Goal: Task Accomplishment & Management: Manage account settings

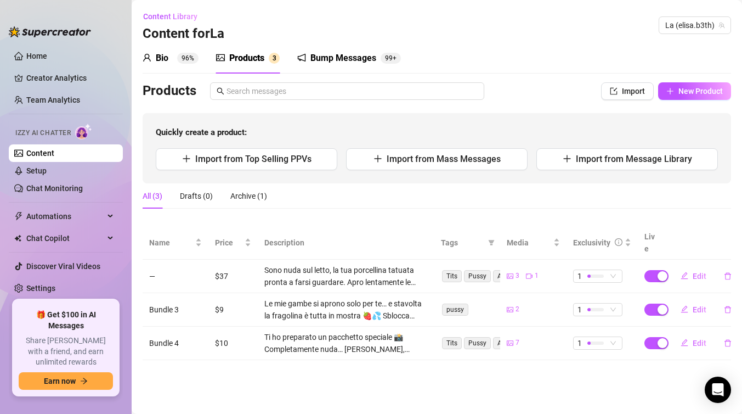
click at [360, 55] on div "Bump Messages" at bounding box center [343, 58] width 66 height 13
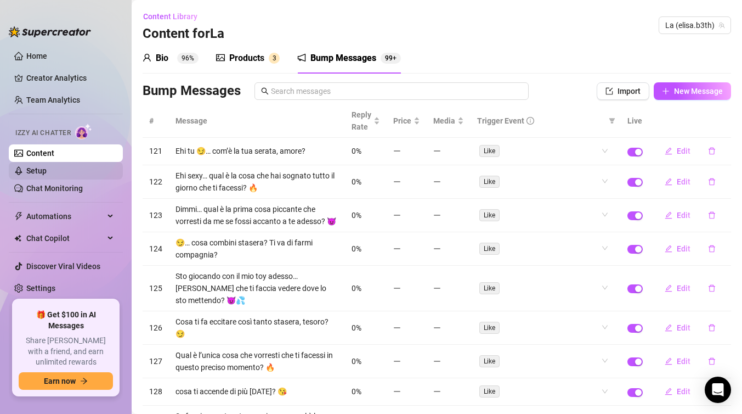
click at [47, 169] on link "Setup" at bounding box center [36, 170] width 20 height 9
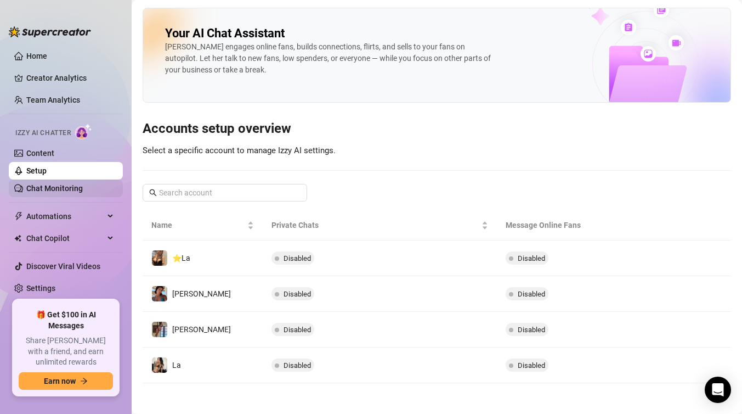
click at [43, 189] on link "Chat Monitoring" at bounding box center [54, 188] width 56 height 9
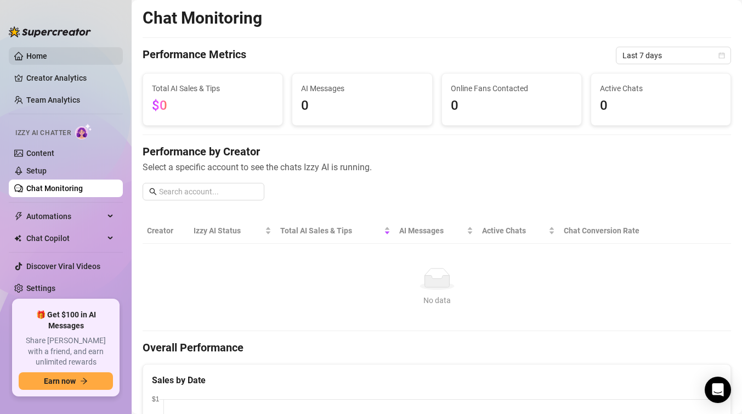
click at [42, 53] on link "Home" at bounding box center [36, 56] width 21 height 9
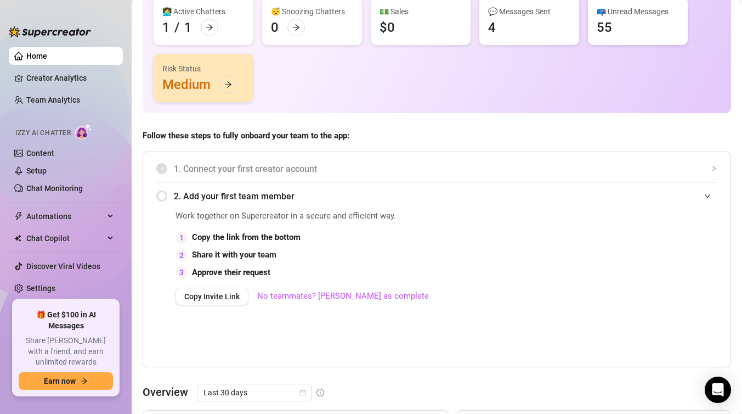
scroll to position [124, 0]
click at [56, 75] on link "Creator Analytics" at bounding box center [70, 78] width 88 height 18
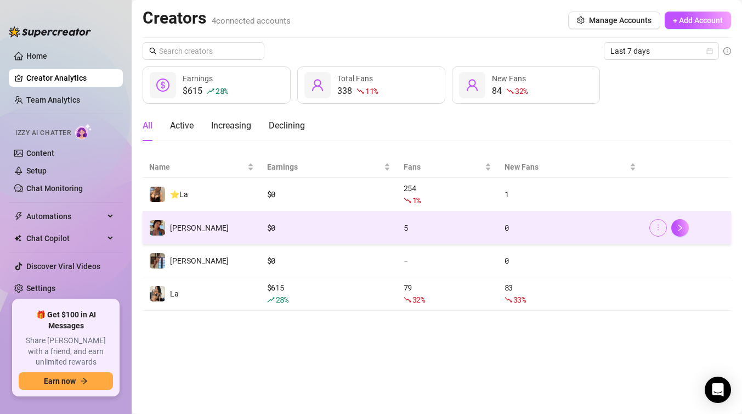
click at [657, 228] on icon "more" at bounding box center [658, 227] width 8 height 8
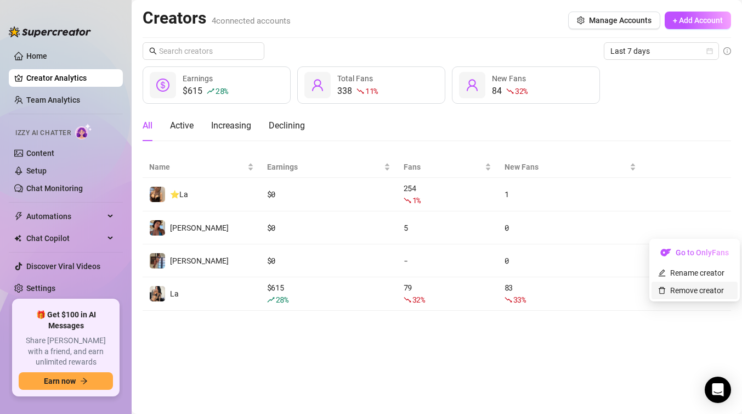
click at [683, 289] on link "Remove creator" at bounding box center [691, 290] width 66 height 9
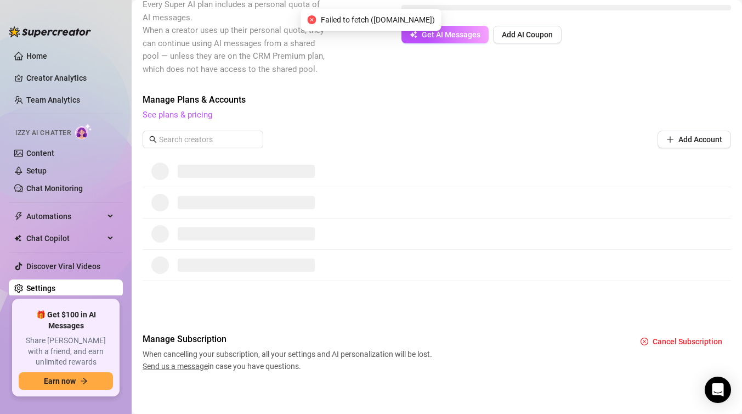
scroll to position [227, 0]
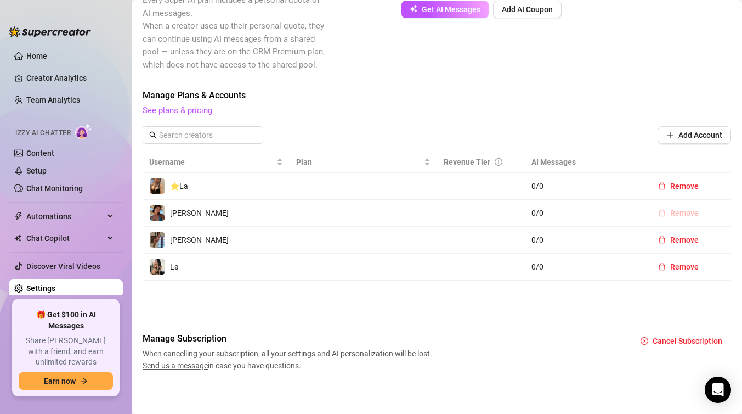
click at [681, 212] on span "Remove" at bounding box center [684, 212] width 29 height 9
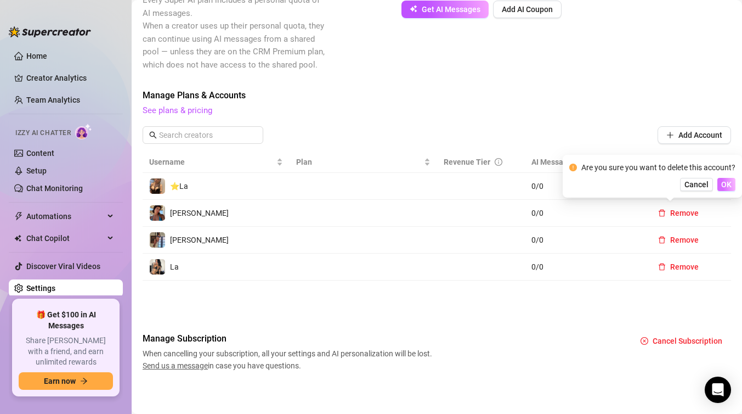
click at [726, 185] on span "OK" at bounding box center [726, 184] width 10 height 9
click at [725, 186] on span "OK" at bounding box center [726, 184] width 10 height 9
click at [681, 237] on span "Remove" at bounding box center [684, 239] width 29 height 9
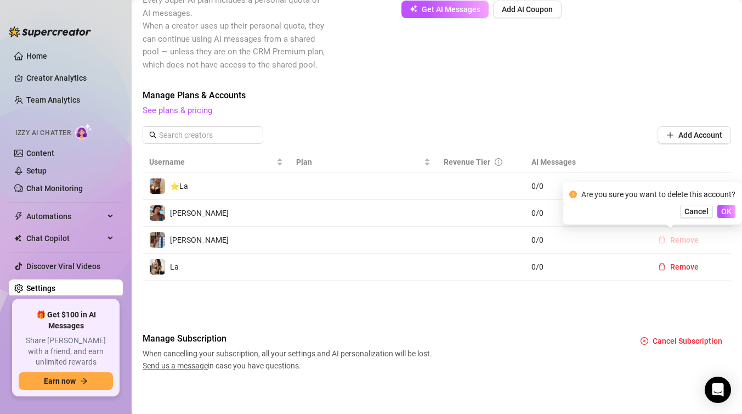
click at [675, 235] on span "Remove" at bounding box center [684, 239] width 29 height 9
click at [679, 236] on span "Remove" at bounding box center [684, 239] width 29 height 9
click at [727, 209] on span "OK" at bounding box center [726, 211] width 10 height 9
click at [46, 99] on link "Team Analytics" at bounding box center [53, 99] width 54 height 9
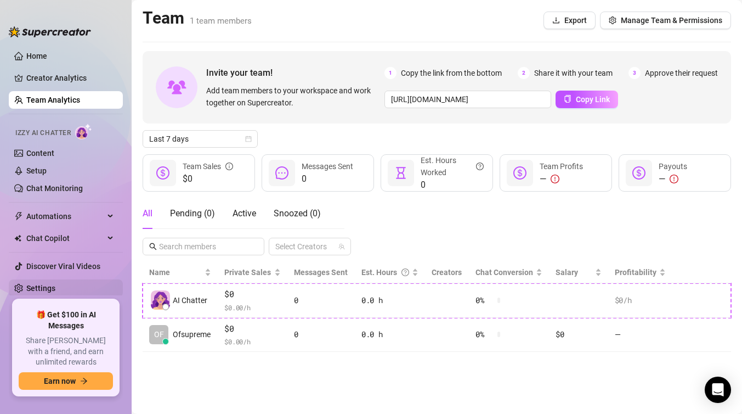
click at [44, 284] on link "Settings" at bounding box center [40, 288] width 29 height 9
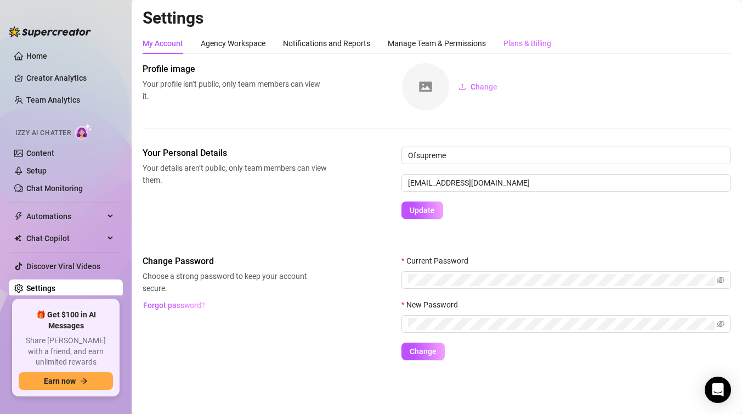
click at [540, 37] on div "Plans & Billing" at bounding box center [527, 43] width 48 height 21
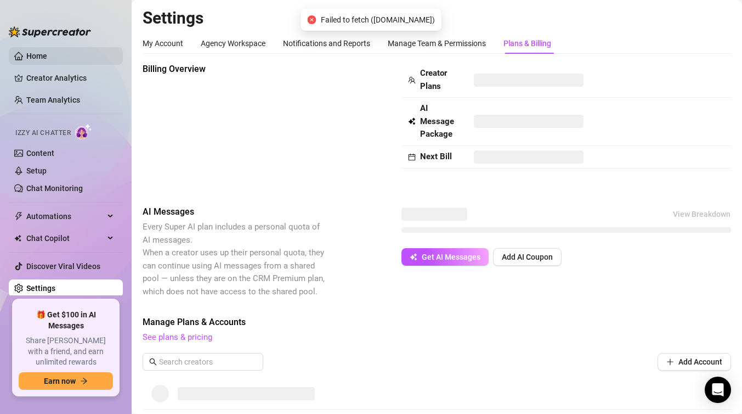
click at [27, 53] on link "Home" at bounding box center [36, 56] width 21 height 9
